Goal: Communication & Community: Answer question/provide support

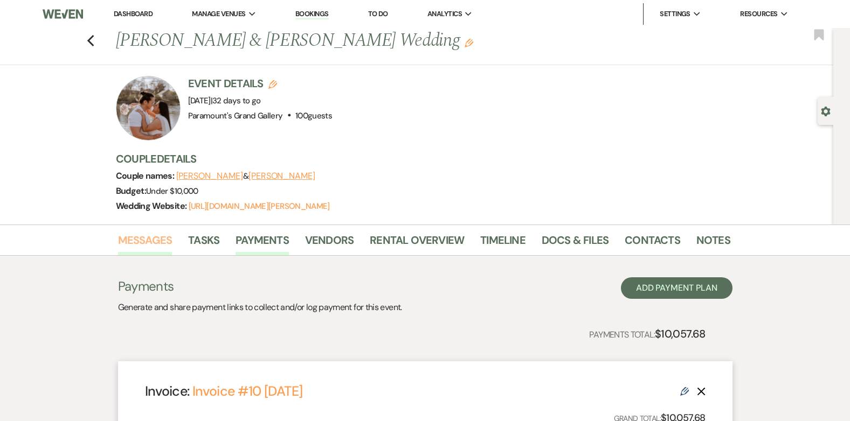
click at [158, 239] on link "Messages" at bounding box center [145, 244] width 54 height 24
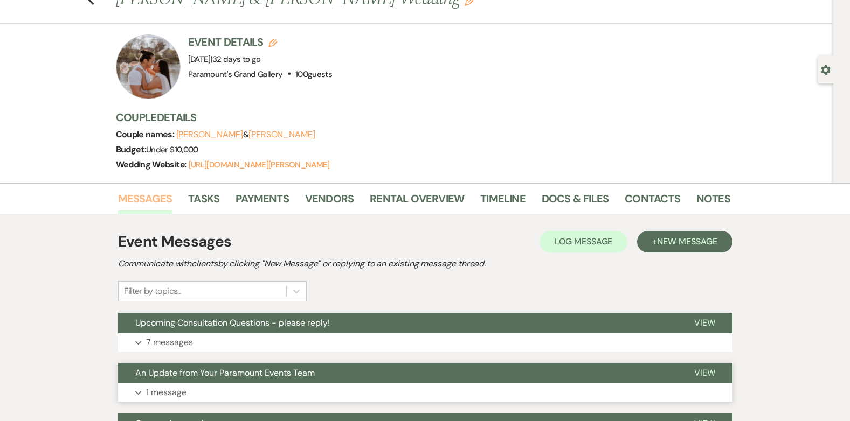
scroll to position [162, 0]
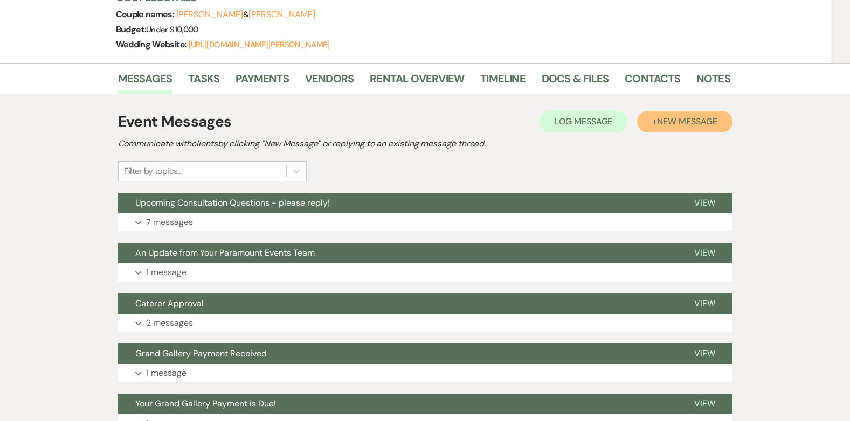
click at [666, 114] on button "+ New Message" at bounding box center [684, 122] width 95 height 22
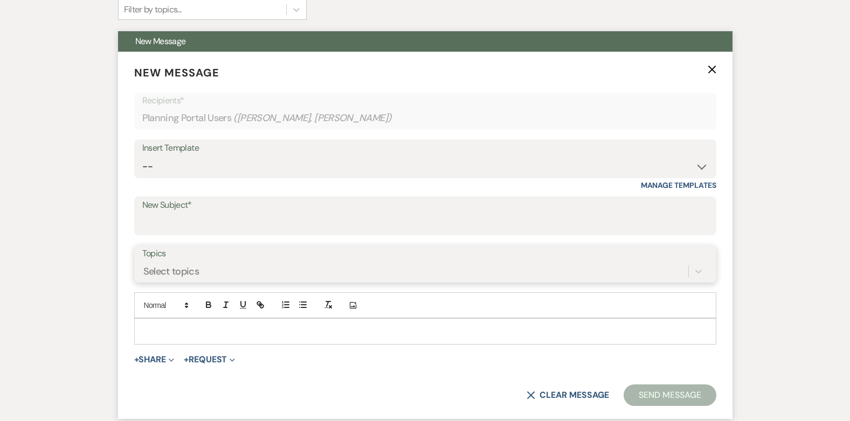
click at [189, 272] on div "Select topics" at bounding box center [425, 271] width 566 height 20
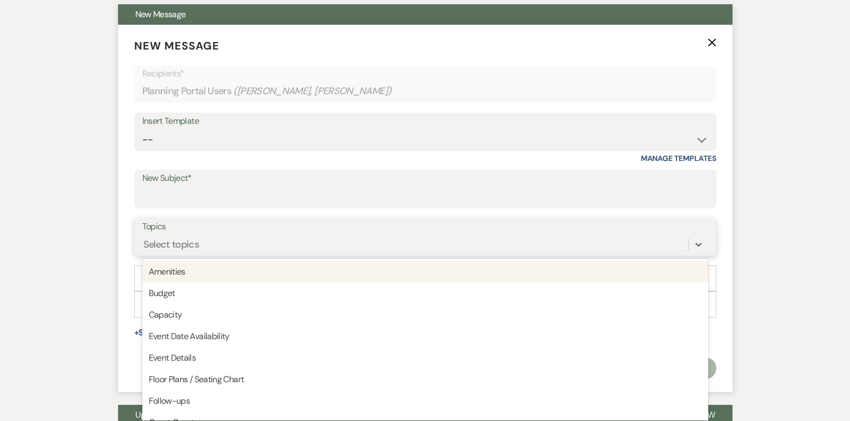
scroll to position [354, 0]
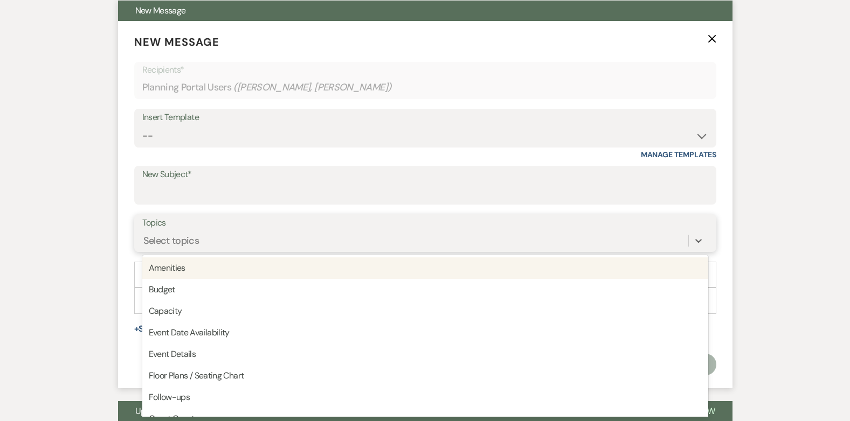
click at [182, 237] on div "Select topics" at bounding box center [171, 241] width 56 height 15
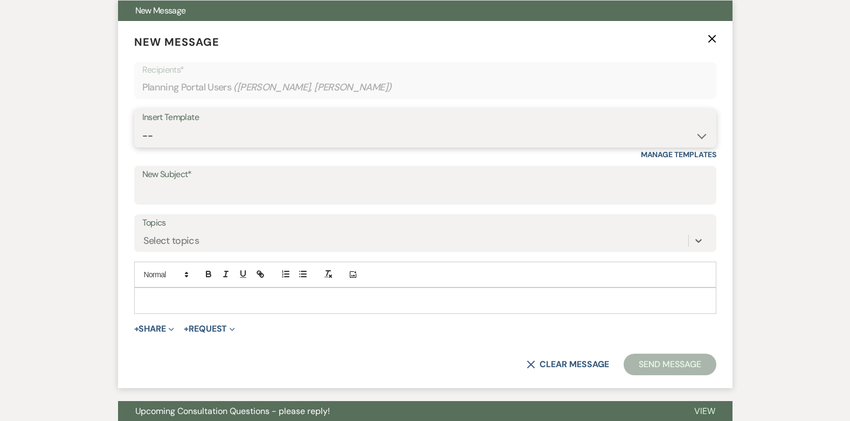
click at [174, 133] on select "-- Weven Planning Portal Introduction (Booked Events) 6 Month Consultation 9 Mo…" at bounding box center [425, 136] width 566 height 21
select select "1902"
click at [142, 126] on select "-- Weven Planning Portal Introduction (Booked Events) 6 Month Consultation 9 Mo…" at bounding box center [425, 136] width 566 height 21
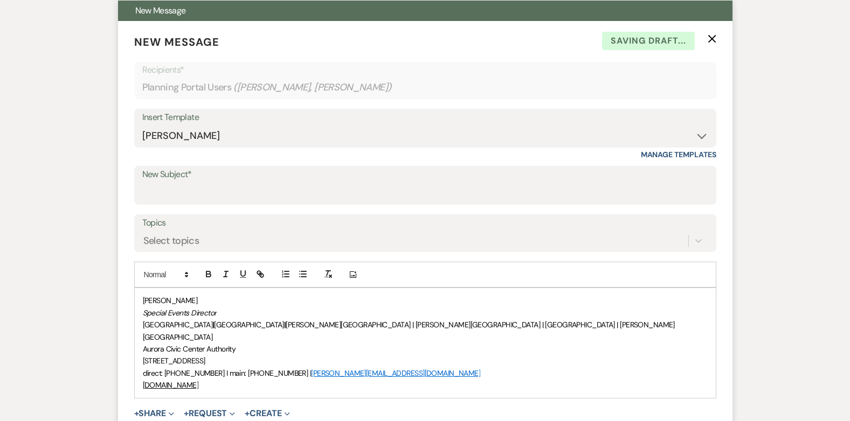
drag, startPoint x: 136, startPoint y: 299, endPoint x: 160, endPoint y: 297, distance: 23.8
click at [140, 298] on div "[PERSON_NAME] Special Events Director [GEOGRAPHIC_DATA] | [GEOGRAPHIC_DATA] | […" at bounding box center [425, 342] width 581 height 109
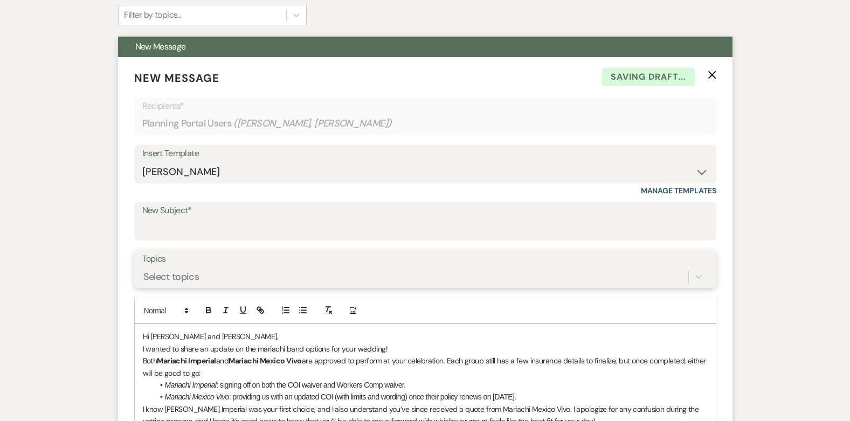
click at [232, 287] on div "Select topics" at bounding box center [425, 277] width 566 height 20
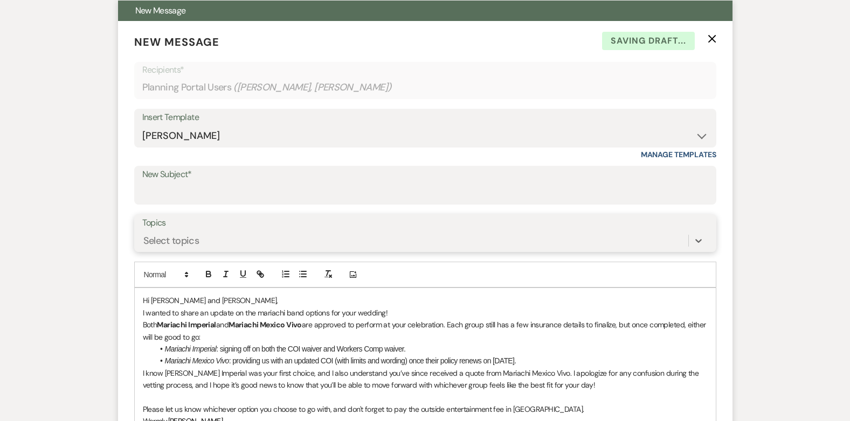
click at [232, 237] on div "Select topics" at bounding box center [415, 241] width 546 height 19
drag, startPoint x: 203, startPoint y: 183, endPoint x: 203, endPoint y: 190, distance: 6.5
click at [203, 183] on input "New Subject*" at bounding box center [425, 193] width 566 height 21
drag, startPoint x: 203, startPoint y: 190, endPoint x: 210, endPoint y: 190, distance: 6.5
click at [204, 190] on input "Mari" at bounding box center [425, 193] width 566 height 21
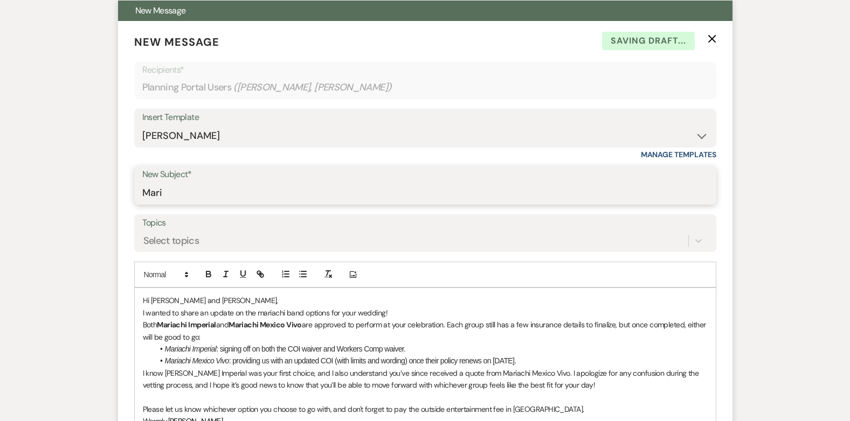
click at [211, 191] on input "Mari" at bounding box center [425, 193] width 566 height 21
click at [229, 192] on input "Mari" at bounding box center [425, 193] width 566 height 21
click at [257, 188] on input "Mari" at bounding box center [425, 193] width 566 height 21
drag, startPoint x: 168, startPoint y: 187, endPoint x: 174, endPoint y: 193, distance: 8.0
click at [169, 187] on input "Mari" at bounding box center [425, 193] width 566 height 21
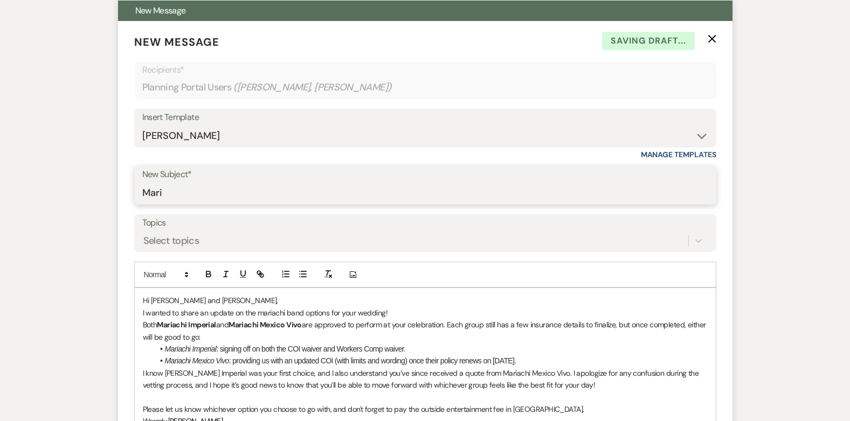
click at [174, 194] on input "Mari" at bounding box center [425, 193] width 566 height 21
click at [167, 193] on input "Mari" at bounding box center [425, 193] width 566 height 21
type input "Mariachi Update"
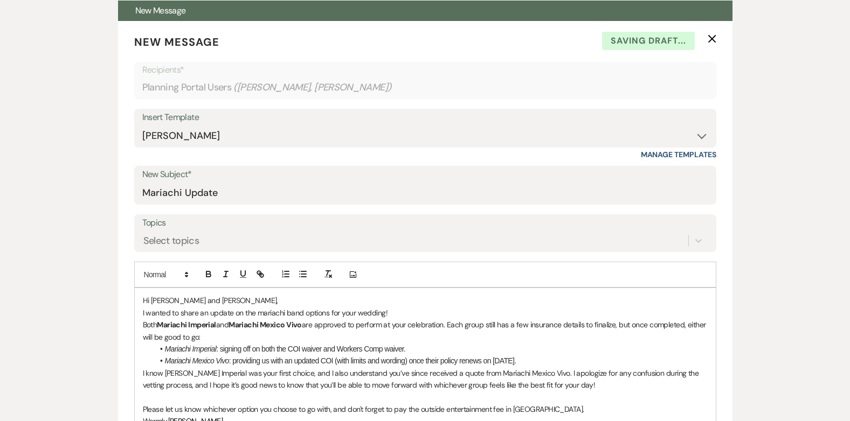
click at [222, 300] on p "Hi [PERSON_NAME] and [PERSON_NAME]," at bounding box center [425, 301] width 565 height 12
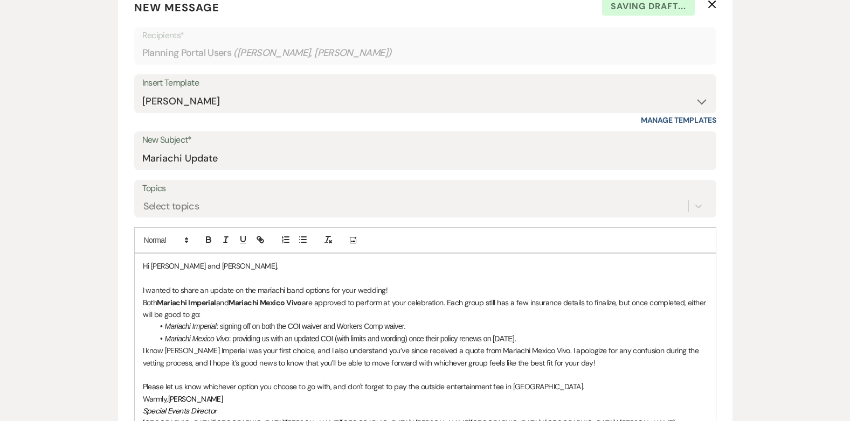
scroll to position [408, 0]
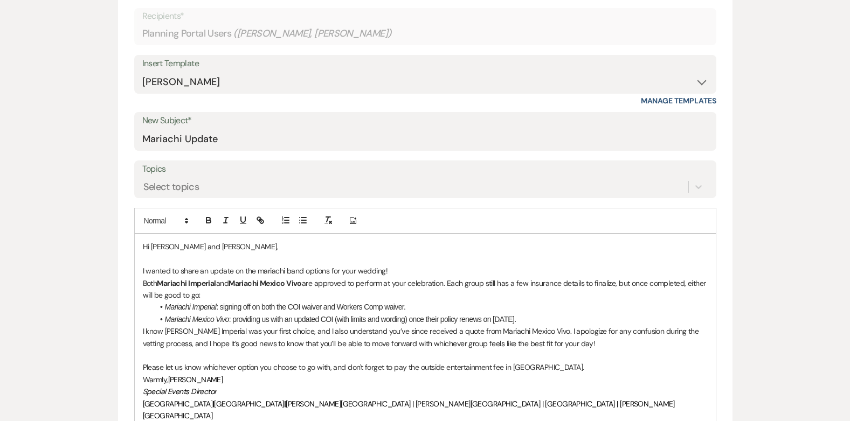
click at [393, 274] on p "I wanted to share an update on the mariachi band options for your wedding!" at bounding box center [425, 271] width 565 height 12
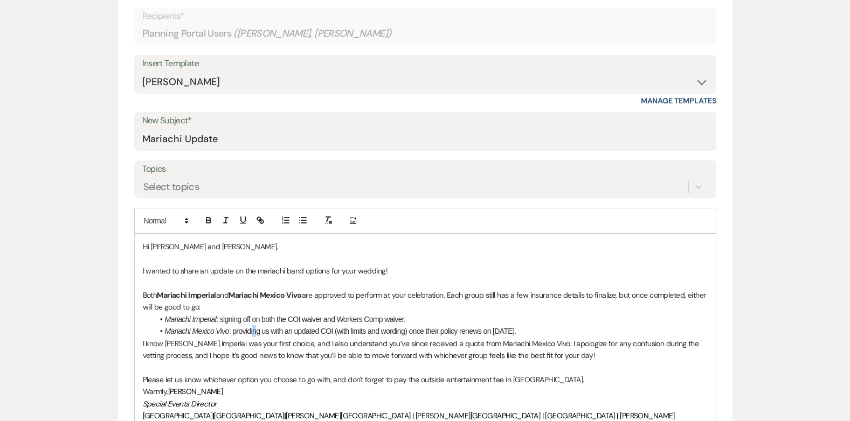
drag, startPoint x: 254, startPoint y: 328, endPoint x: 249, endPoint y: 324, distance: 5.8
click at [249, 324] on ul "Mariachi Imperial : signing off on both the COI waiver and Workers Comp waiver.…" at bounding box center [431, 326] width 554 height 24
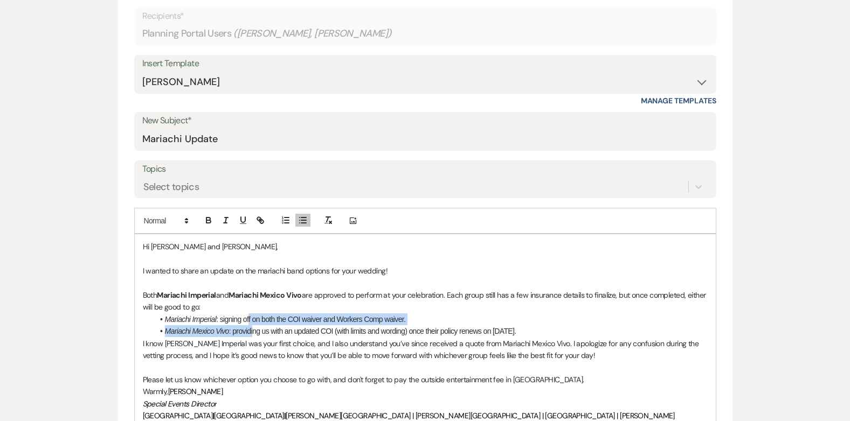
click at [248, 314] on li "Mariachi Imperial : signing off on both the COI waiver and Workers Comp waiver." at bounding box center [431, 320] width 554 height 12
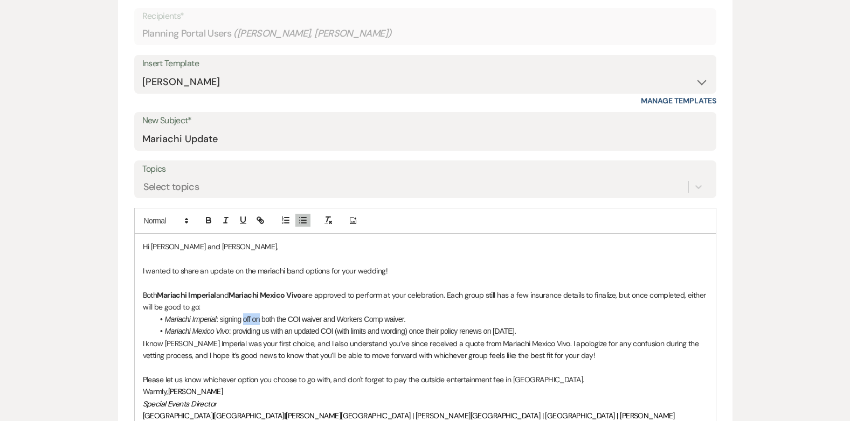
drag, startPoint x: 259, startPoint y: 322, endPoint x: 252, endPoint y: 317, distance: 8.2
click at [247, 317] on li "Mariachi Imperial : signing off on both the COI waiver and Workers Comp waiver." at bounding box center [431, 320] width 554 height 12
click at [390, 325] on li "Mariachi Imperial : signing both the COI waiver and Workers Comp waiver." at bounding box center [431, 320] width 554 height 12
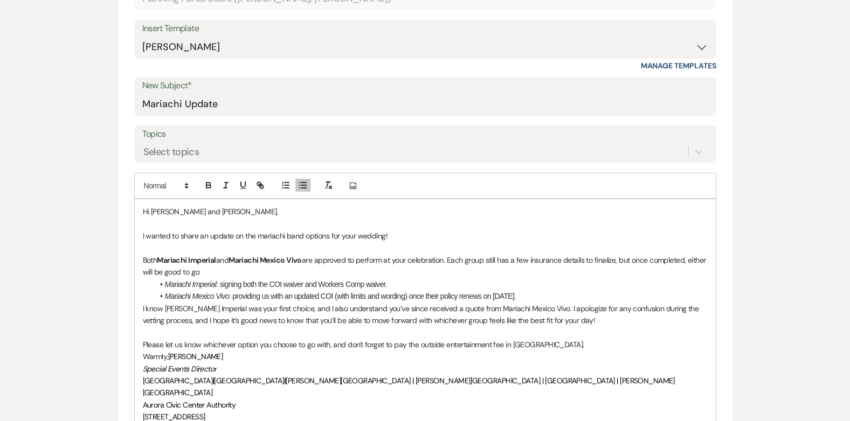
scroll to position [462, 0]
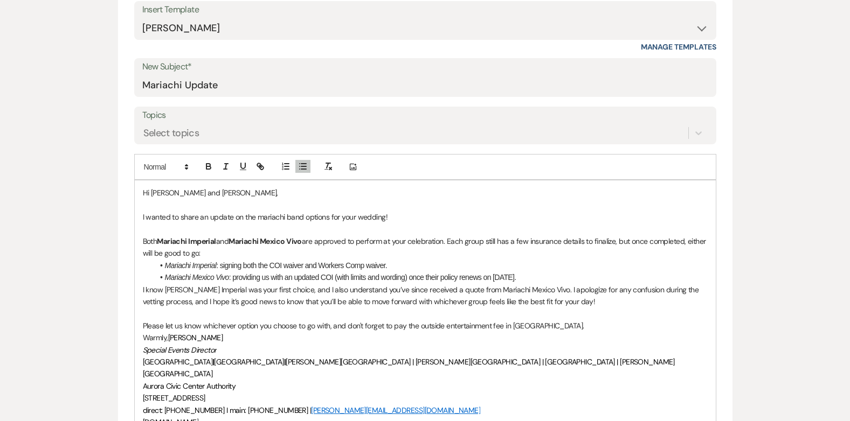
click at [533, 281] on li "Mariachi Mexico Vivo : providing us with an updated COI (with limits and wordin…" at bounding box center [431, 278] width 554 height 12
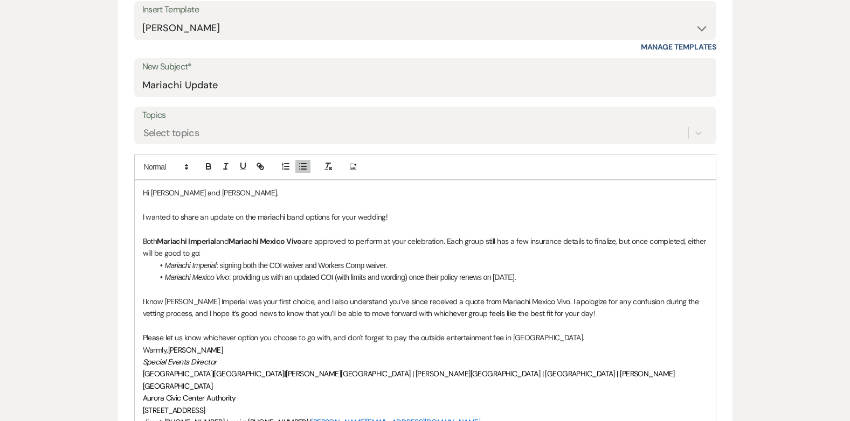
click at [580, 340] on p "Please let us know whichever option you choose to go with, and don't forget to …" at bounding box center [425, 338] width 565 height 12
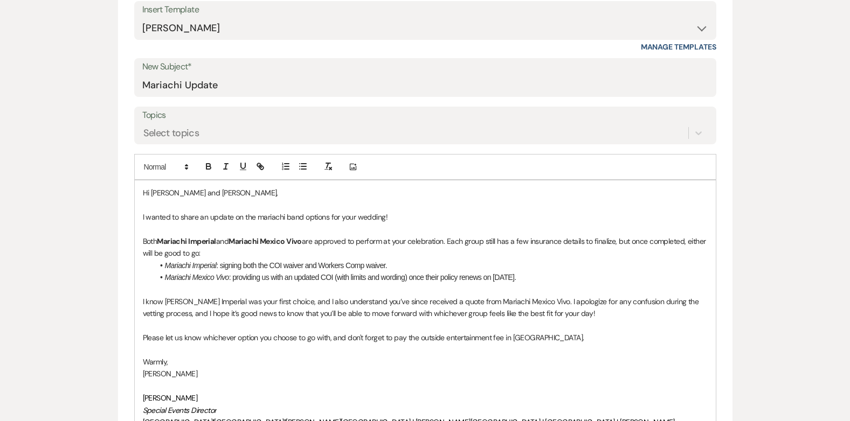
click at [315, 230] on p at bounding box center [425, 230] width 565 height 12
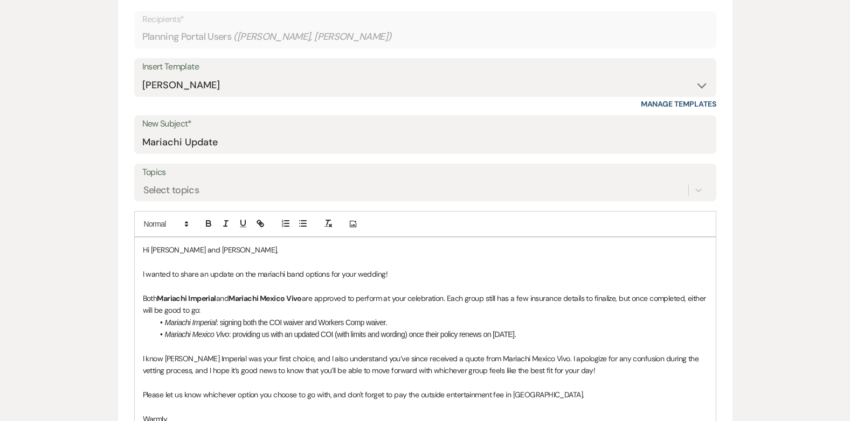
scroll to position [516, 0]
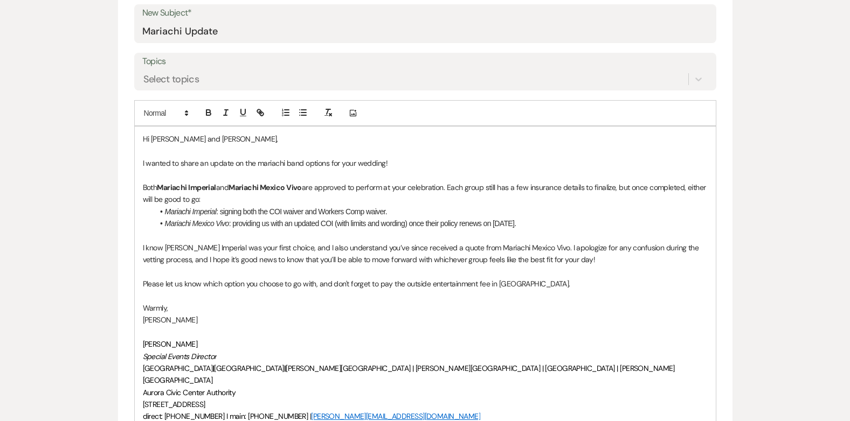
click at [461, 288] on p "Please let us know which option you choose to go with, and don't forget to pay …" at bounding box center [425, 284] width 565 height 12
click at [485, 283] on p "Please let us know which option you choose to go with, and don't forget to pay …" at bounding box center [425, 284] width 565 height 12
click at [537, 285] on p "Please let us know which option you choose to go with, and don't forget to pay …" at bounding box center [425, 284] width 565 height 12
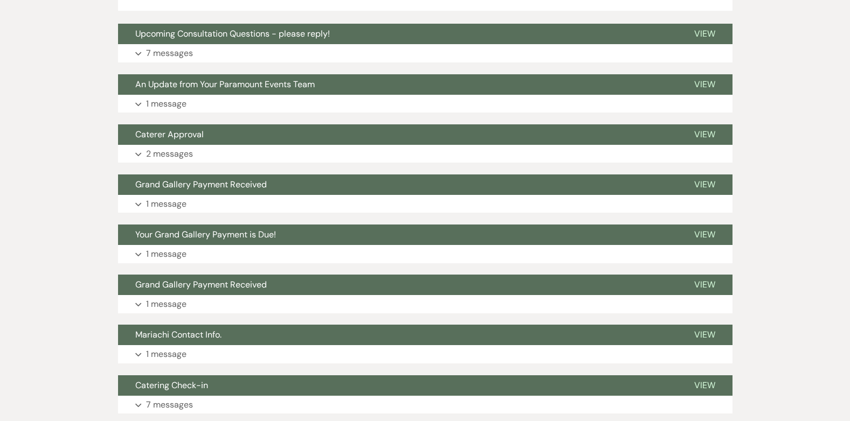
scroll to position [1024, 0]
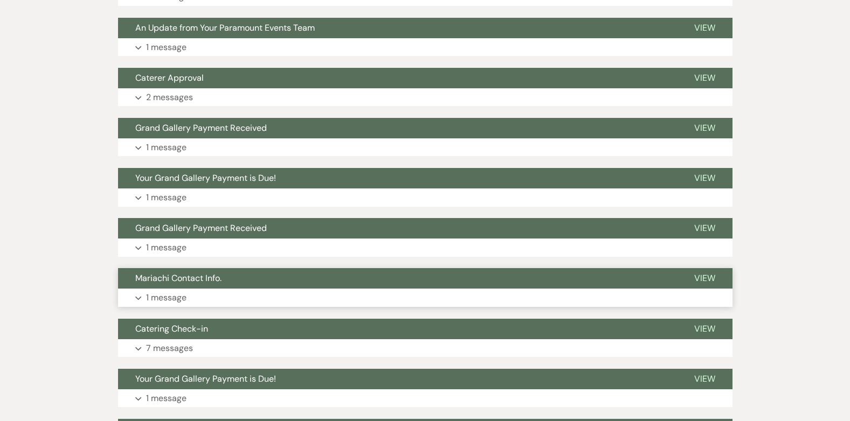
click at [184, 273] on span "Mariachi Contact Info." at bounding box center [178, 278] width 86 height 11
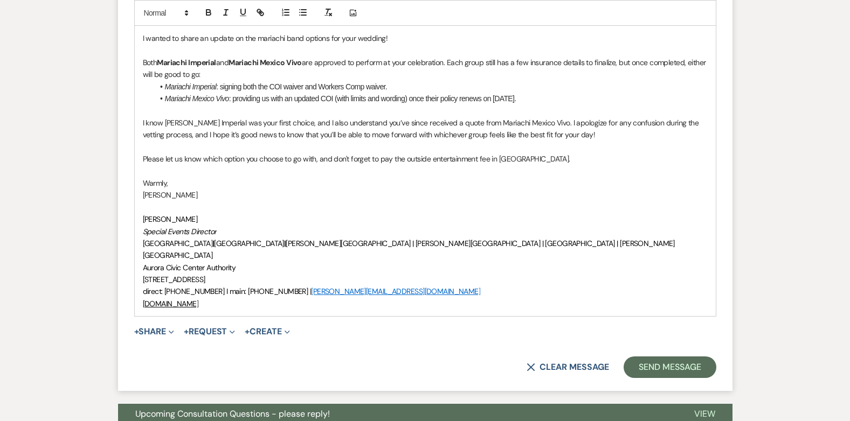
scroll to position [647, 0]
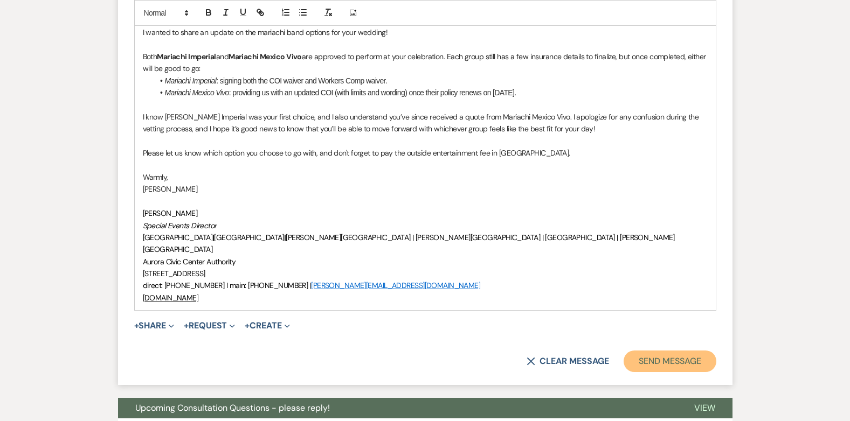
click at [642, 351] on button "Send Message" at bounding box center [670, 362] width 92 height 22
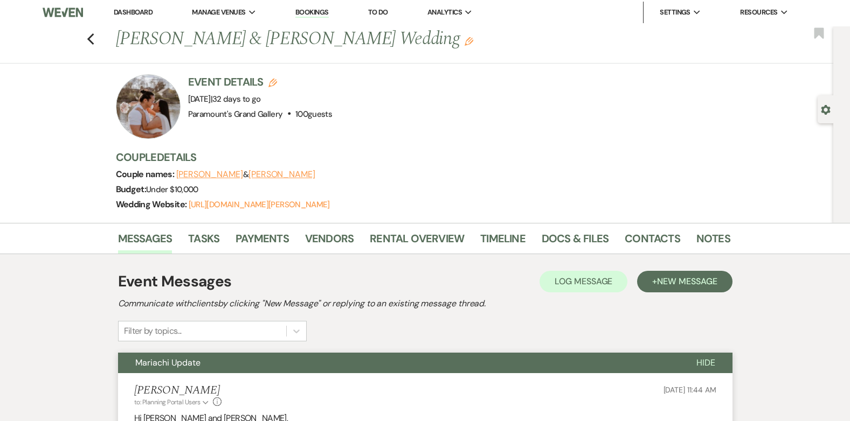
scroll to position [0, 0]
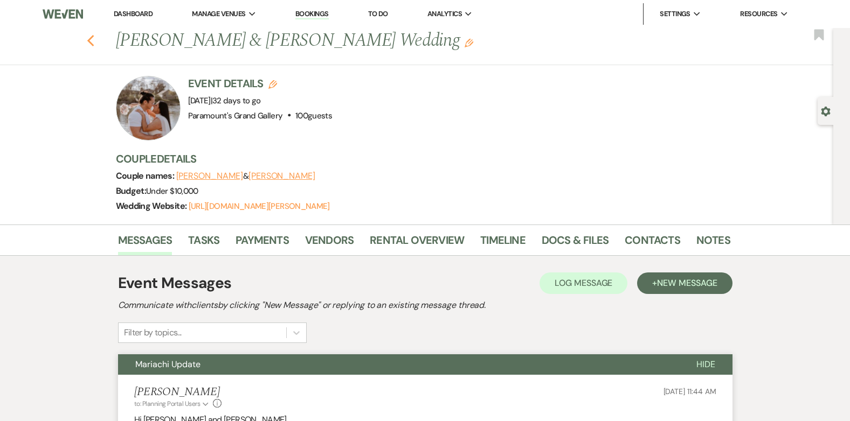
click at [92, 41] on use "button" at bounding box center [90, 41] width 7 height 12
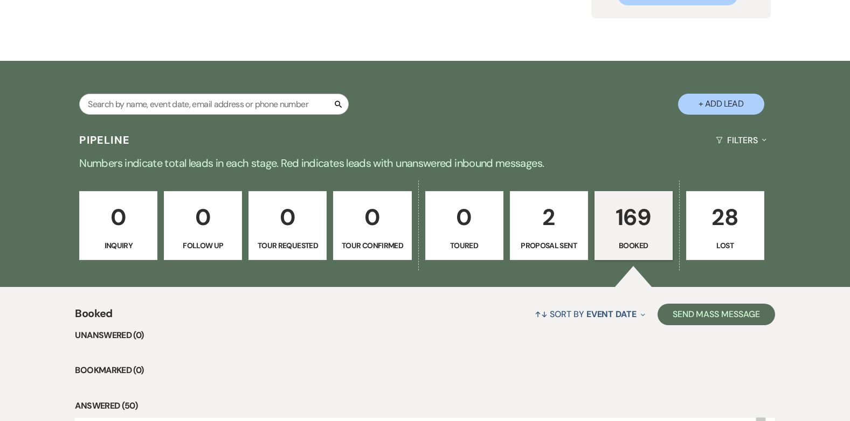
scroll to position [162, 0]
